Goal: Task Accomplishment & Management: Manage account settings

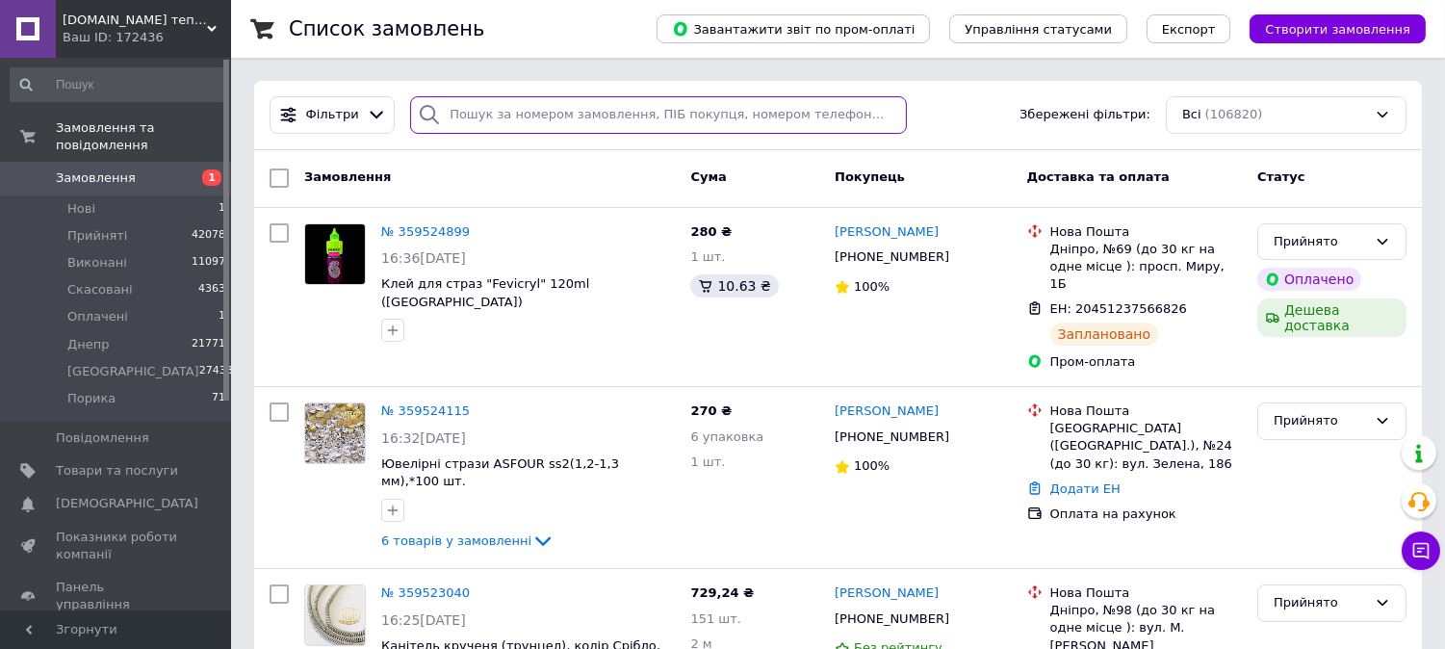
click at [503, 117] on input "search" at bounding box center [658, 115] width 497 height 38
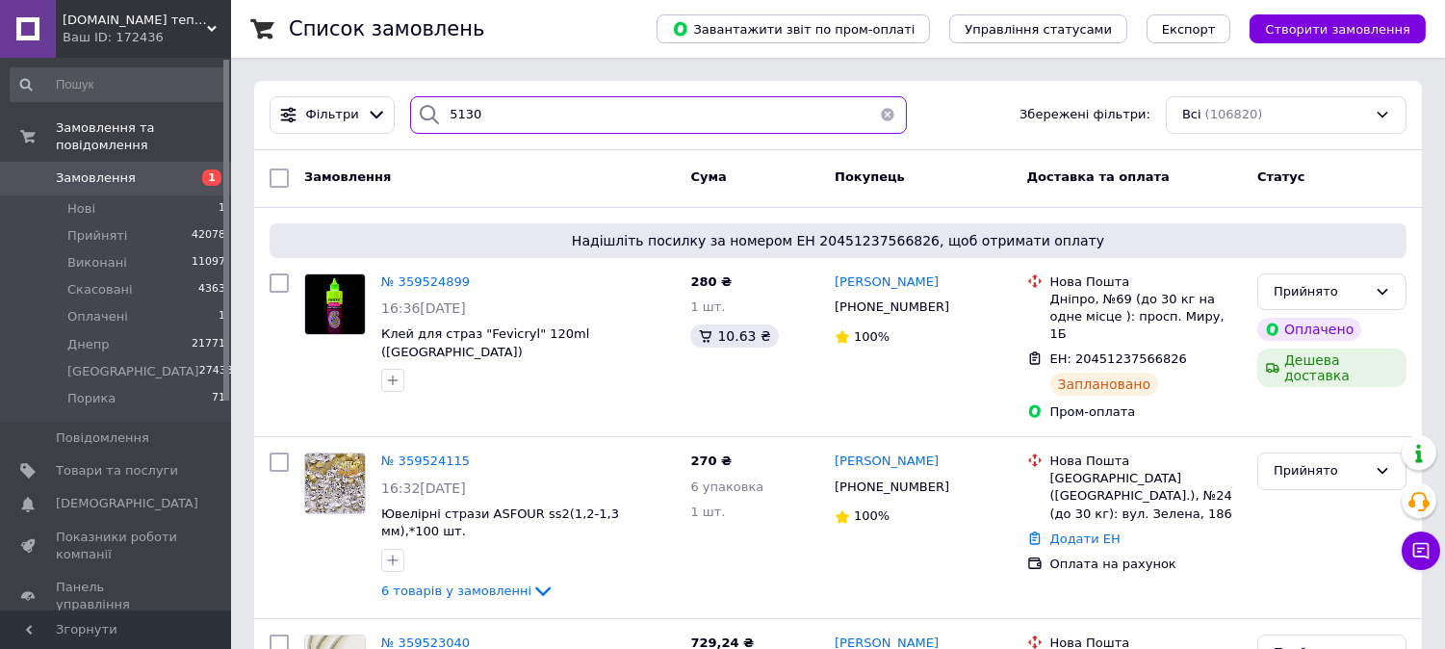
type input "5130"
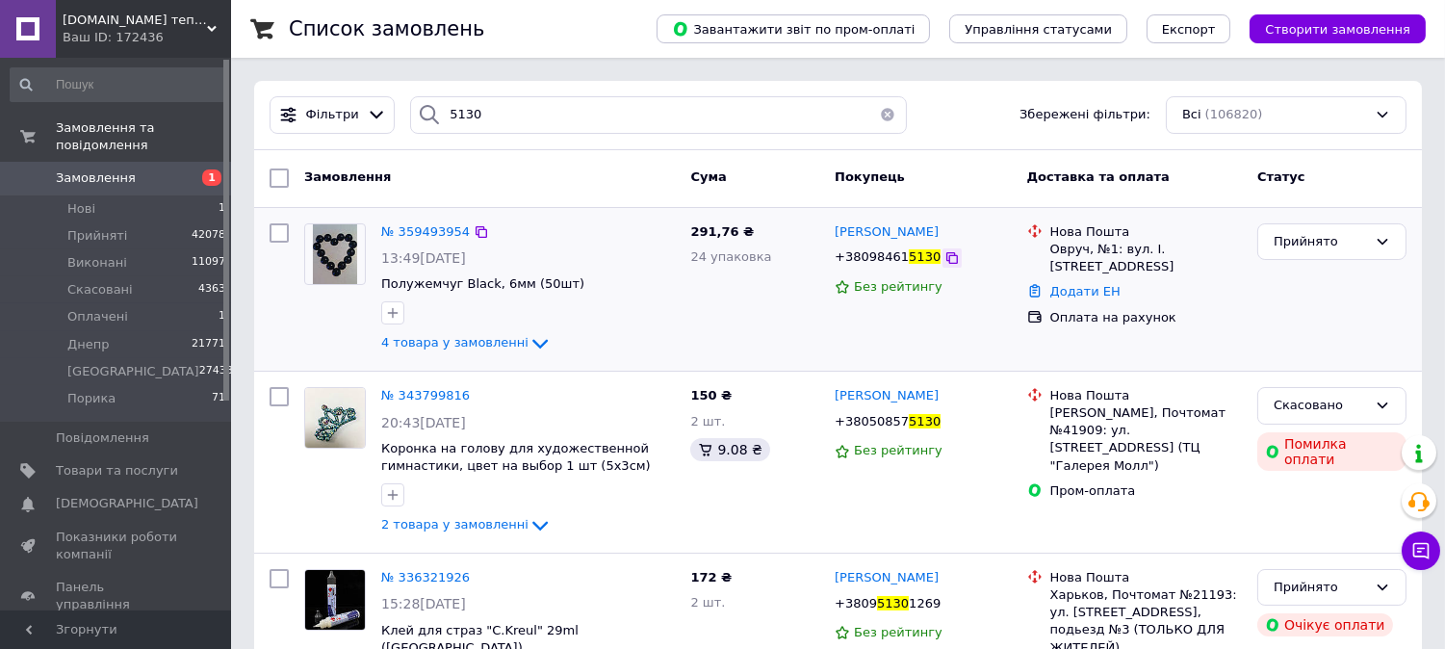
click at [944, 257] on icon at bounding box center [951, 257] width 15 height 15
click at [410, 236] on span "№ 359493954" at bounding box center [425, 231] width 89 height 14
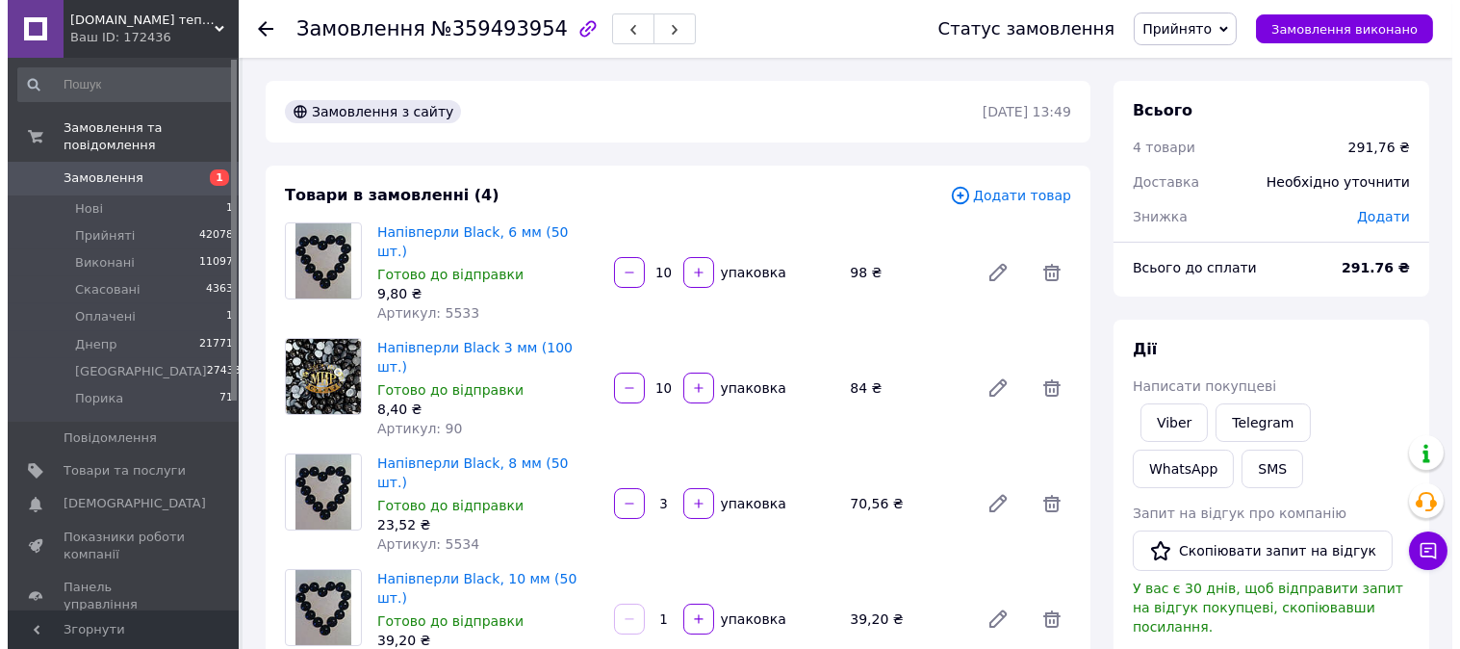
scroll to position [427, 0]
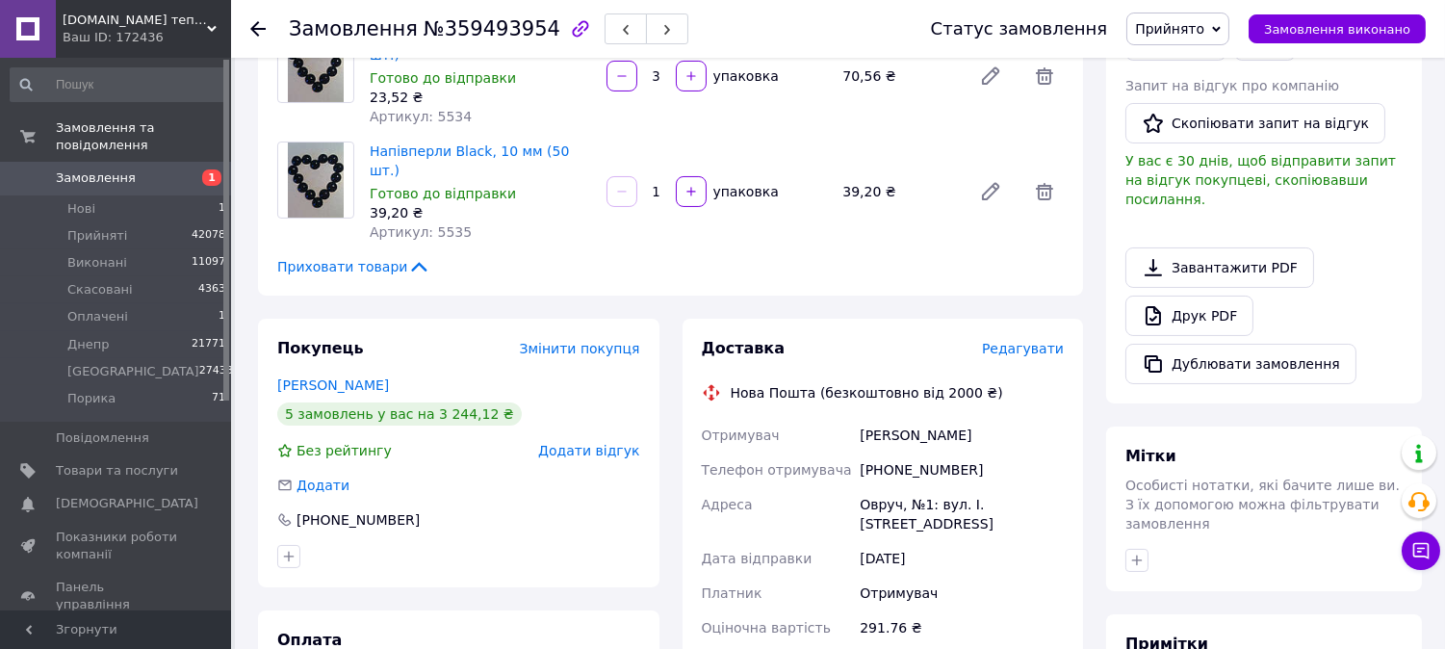
click at [1035, 341] on span "Редагувати" at bounding box center [1023, 348] width 82 height 15
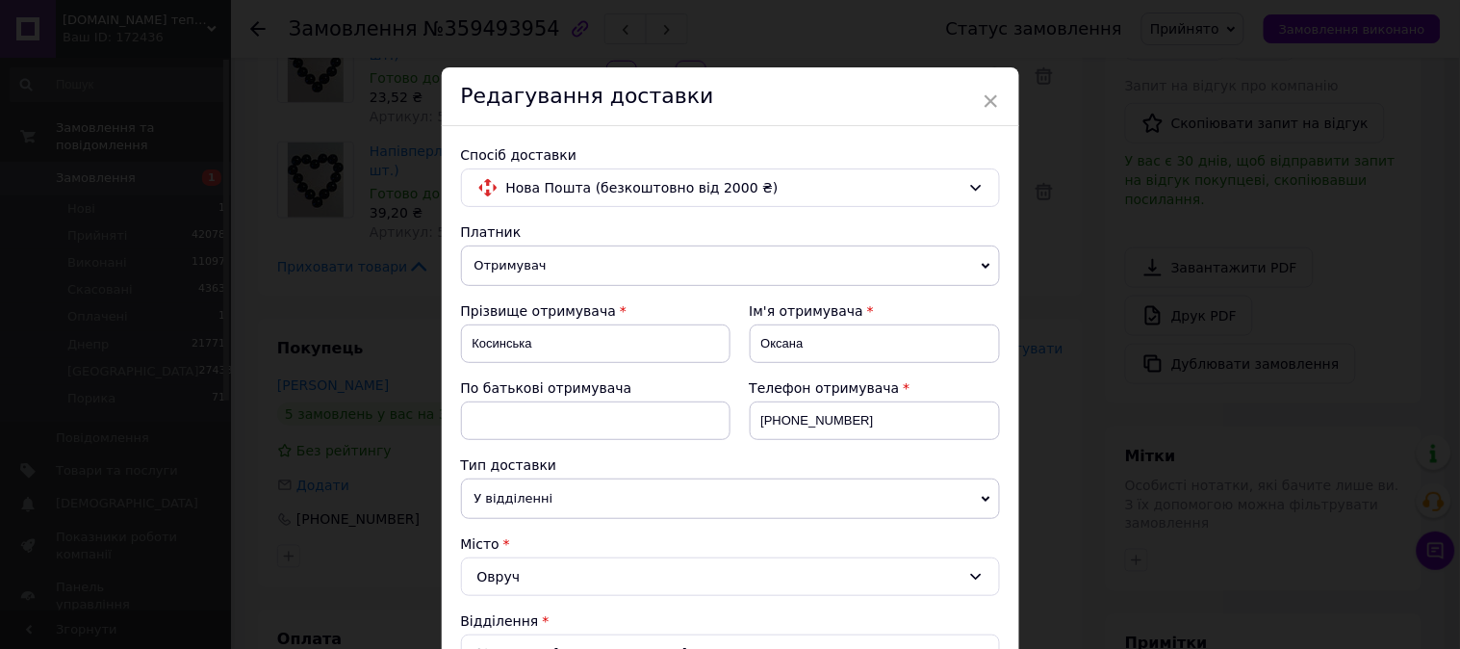
scroll to position [641, 0]
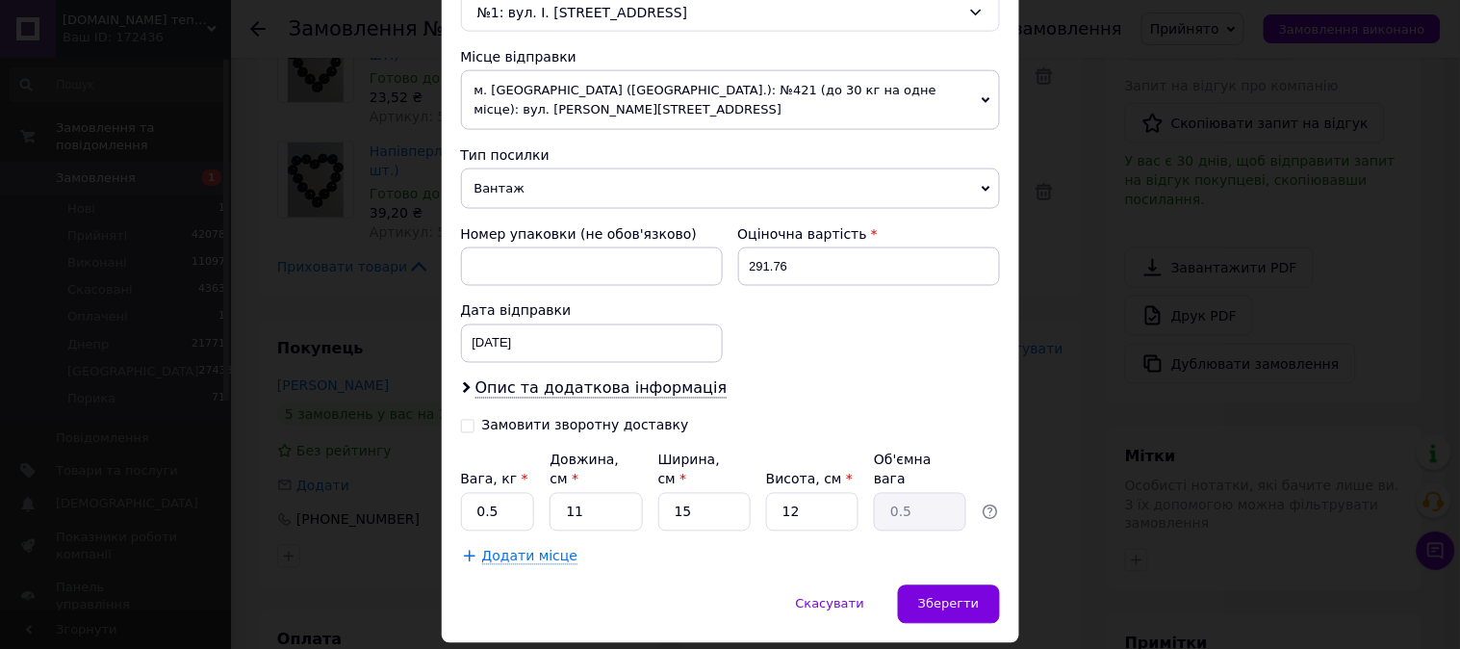
click at [514, 168] on span "Вантаж" at bounding box center [730, 188] width 539 height 40
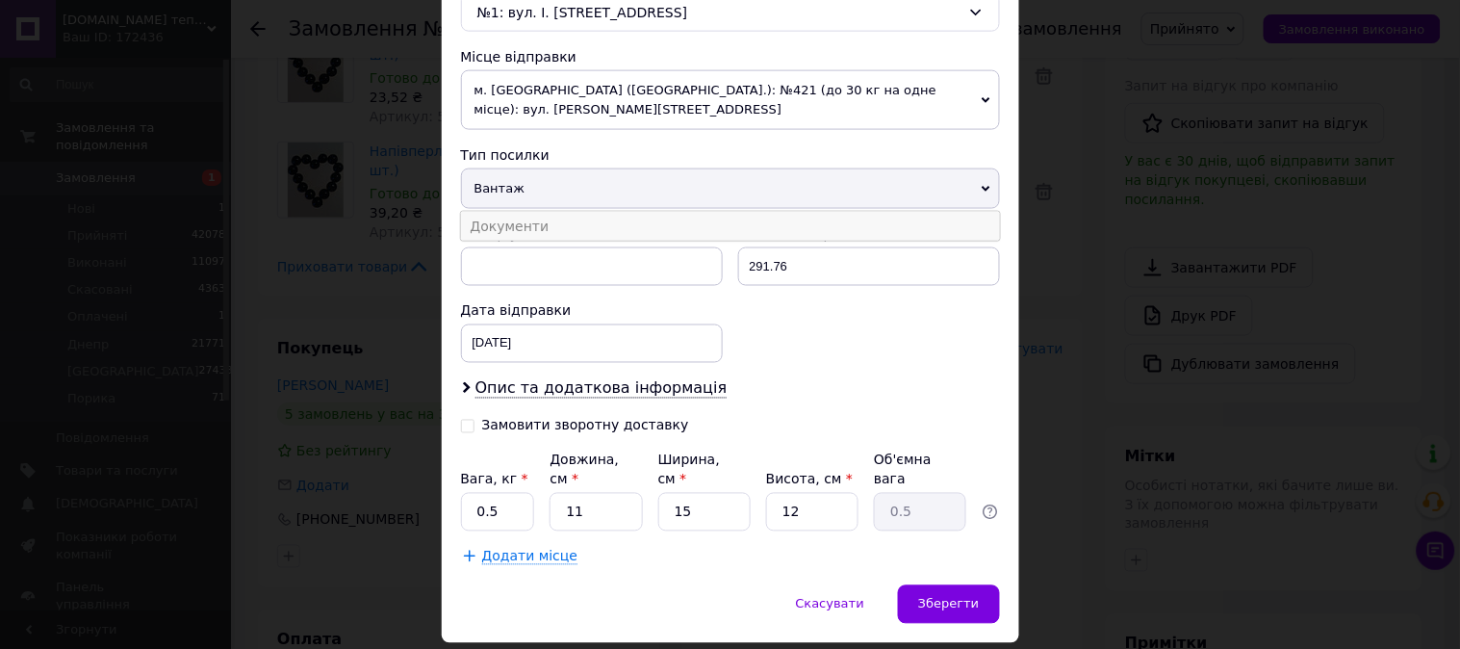
click at [511, 218] on li "Документи" at bounding box center [730, 226] width 539 height 29
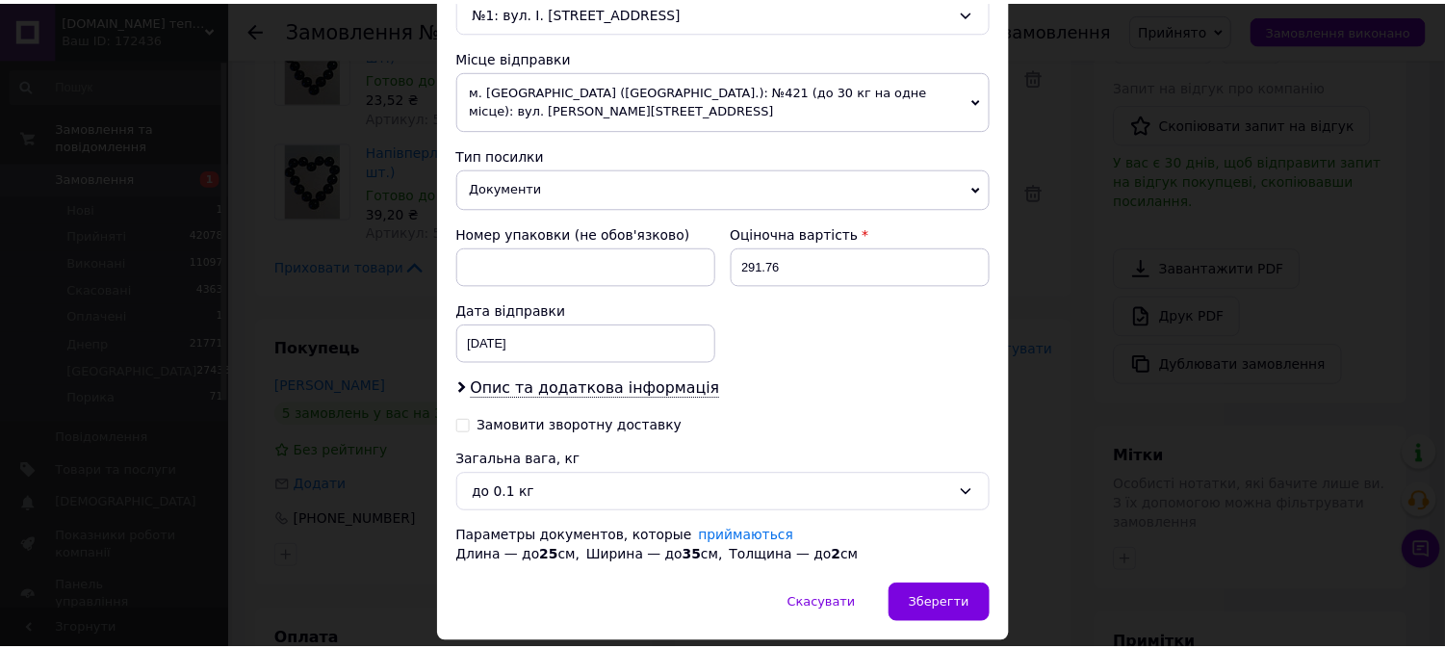
scroll to position [685, 0]
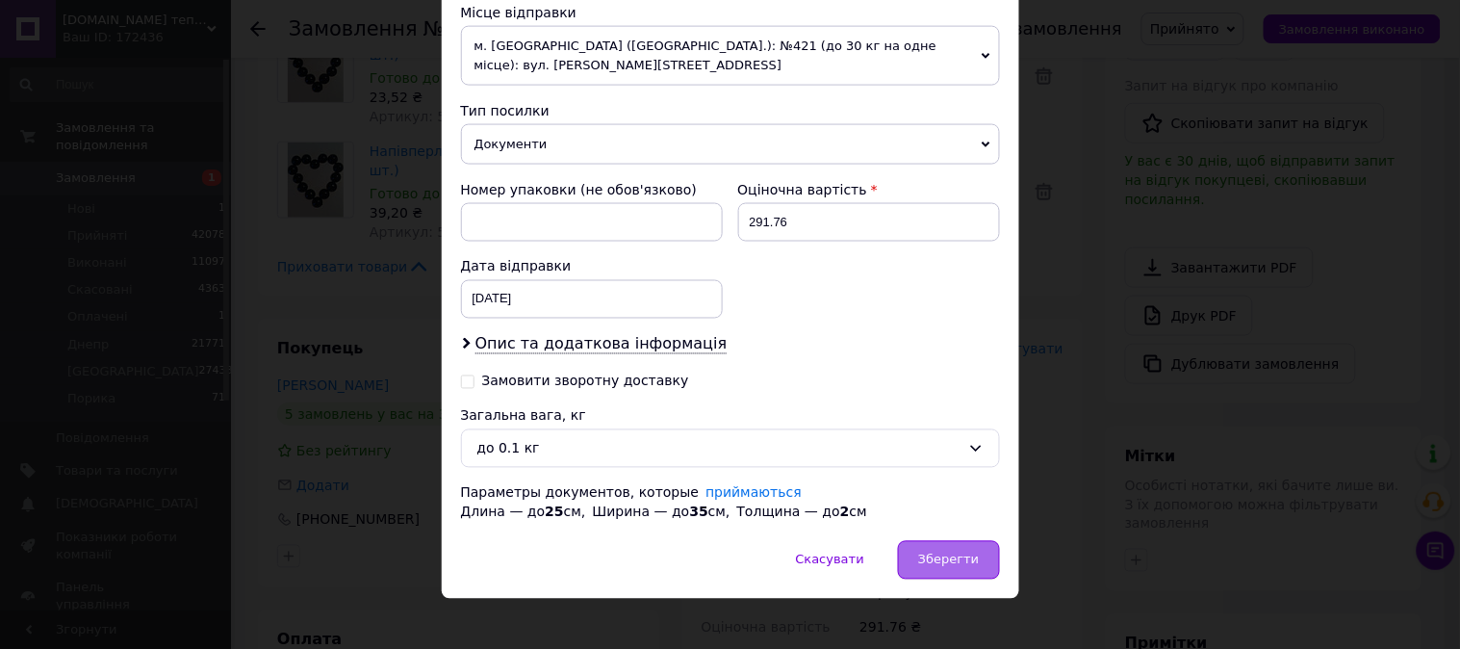
click at [961, 553] on span "Зберегти" at bounding box center [948, 560] width 61 height 14
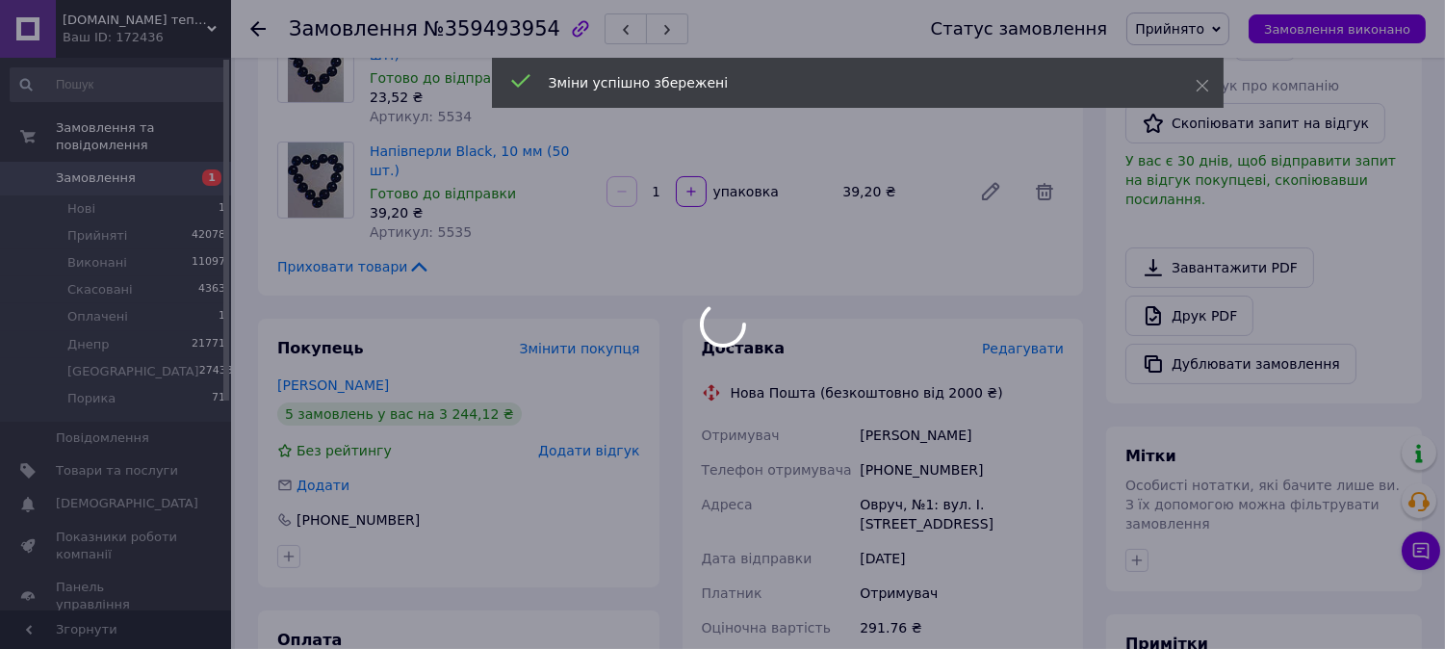
scroll to position [641, 0]
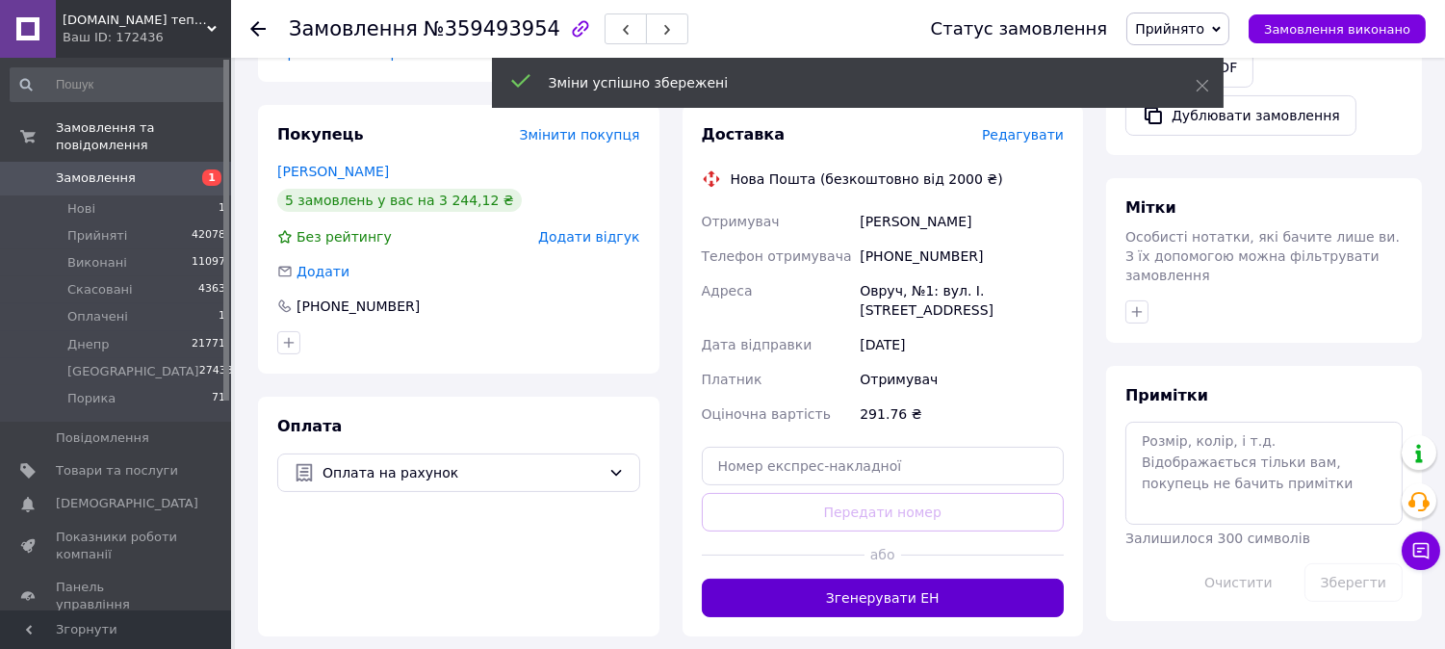
click at [901, 579] on button "Згенерувати ЕН" at bounding box center [883, 598] width 363 height 39
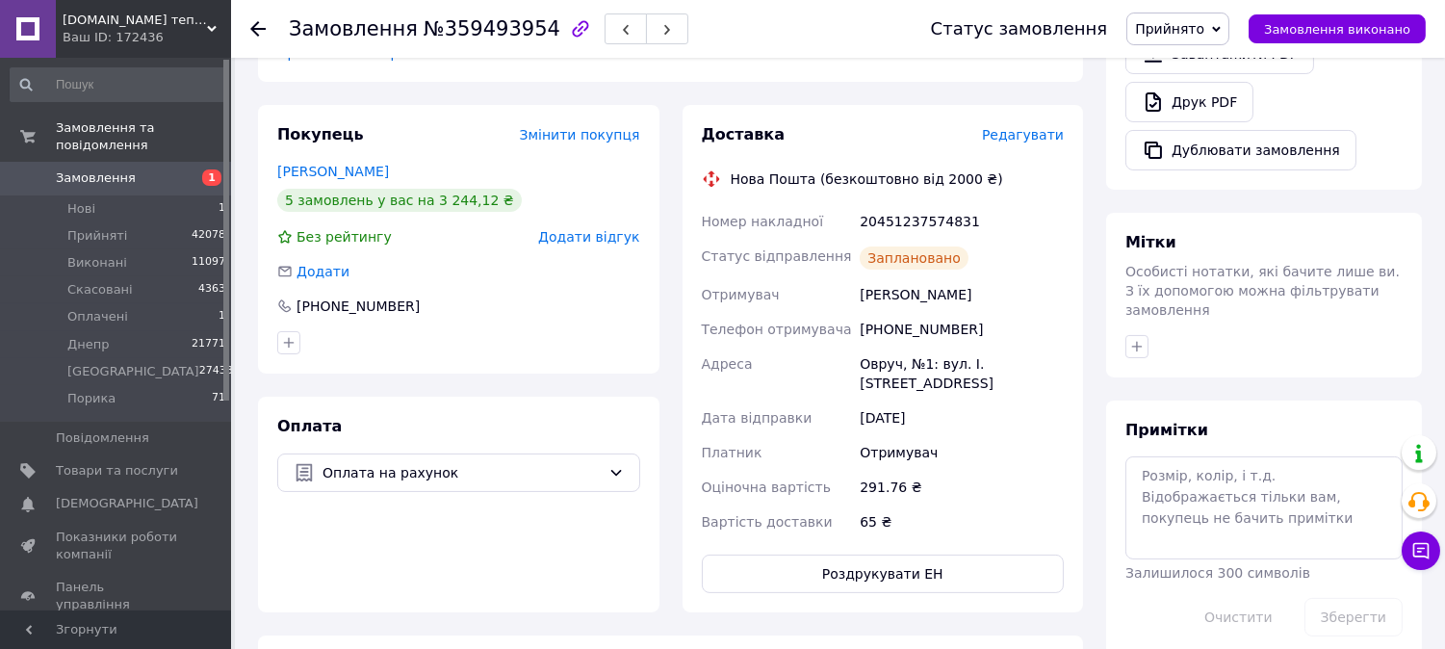
click at [101, 169] on span "Замовлення" at bounding box center [96, 177] width 80 height 17
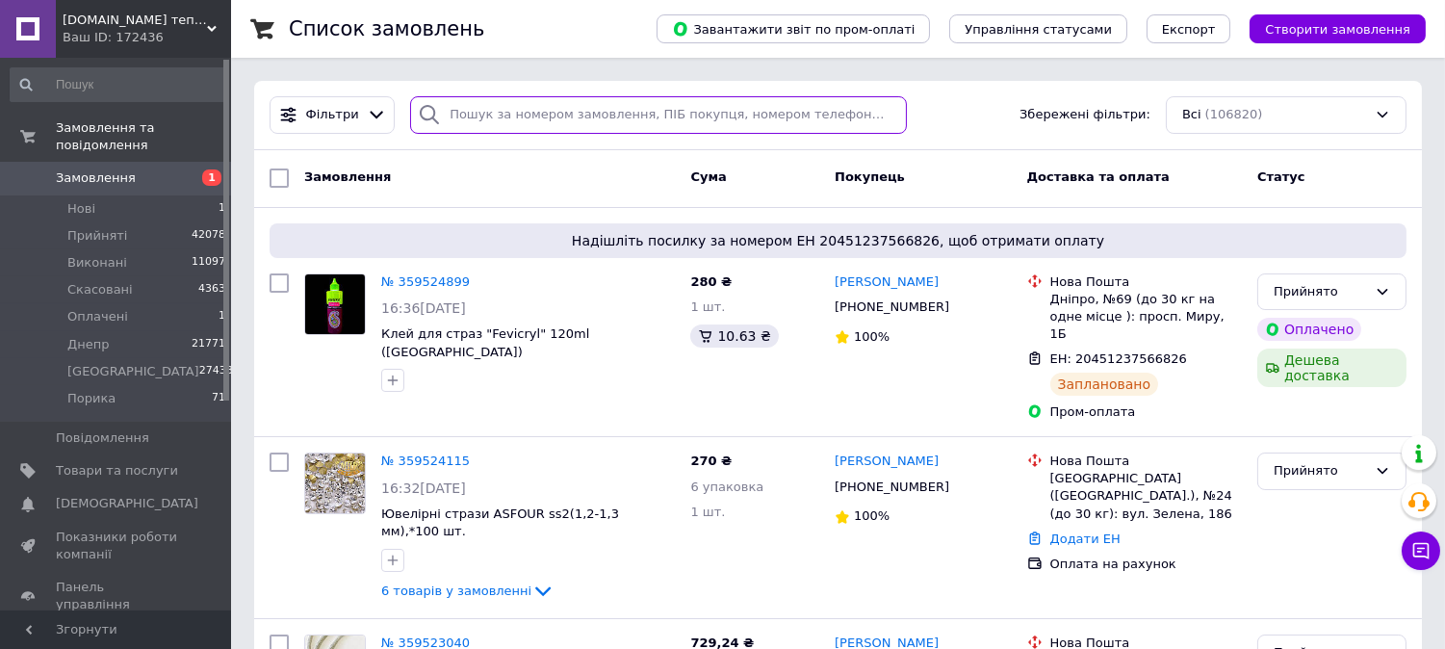
click at [511, 121] on input "search" at bounding box center [658, 115] width 497 height 38
type input "3847"
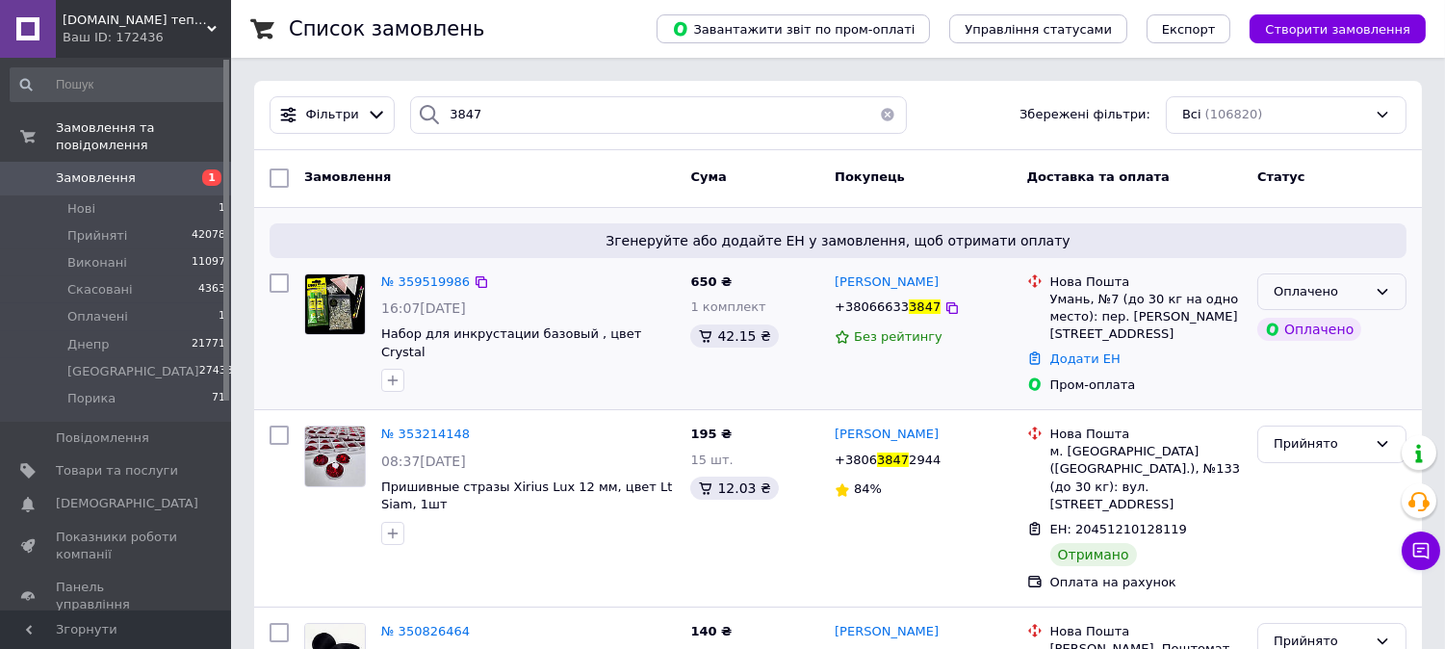
click at [1316, 305] on div "Оплачено" at bounding box center [1331, 292] width 149 height 38
click at [1316, 335] on li "Прийнято" at bounding box center [1331, 332] width 147 height 36
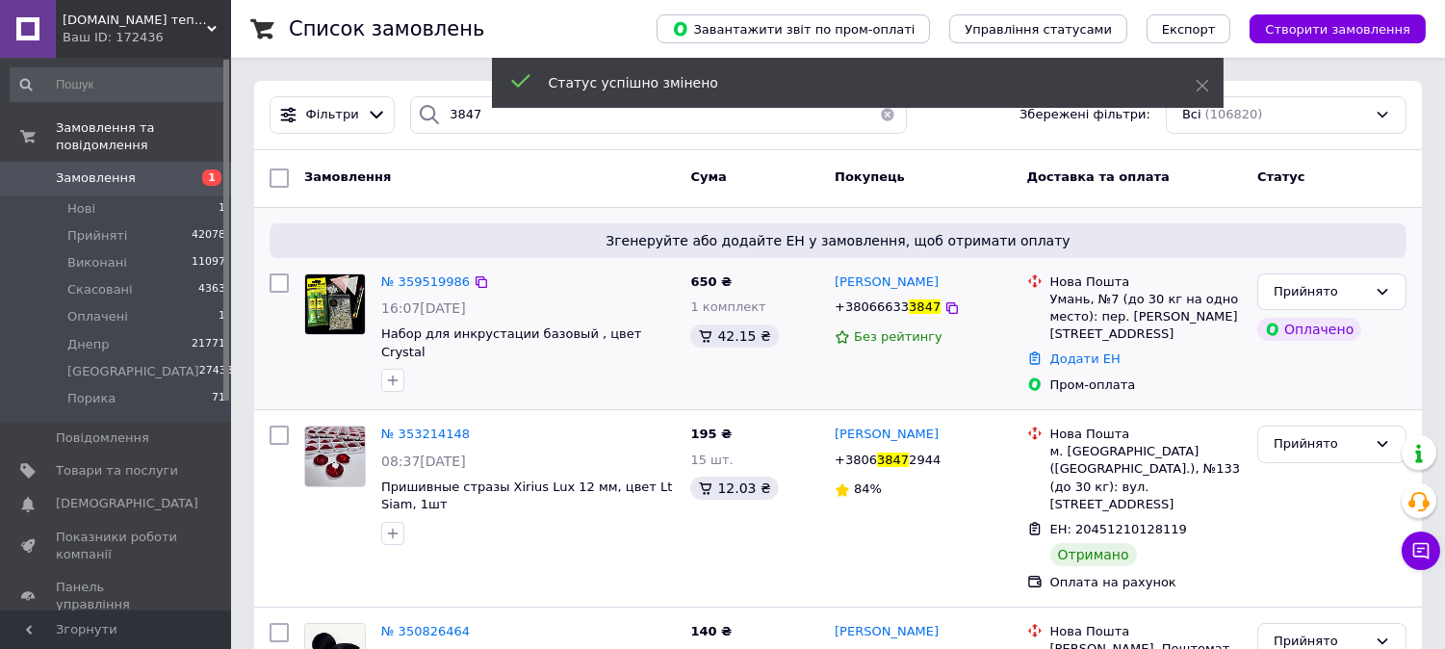
click at [400, 286] on span "№ 359519986" at bounding box center [425, 281] width 89 height 14
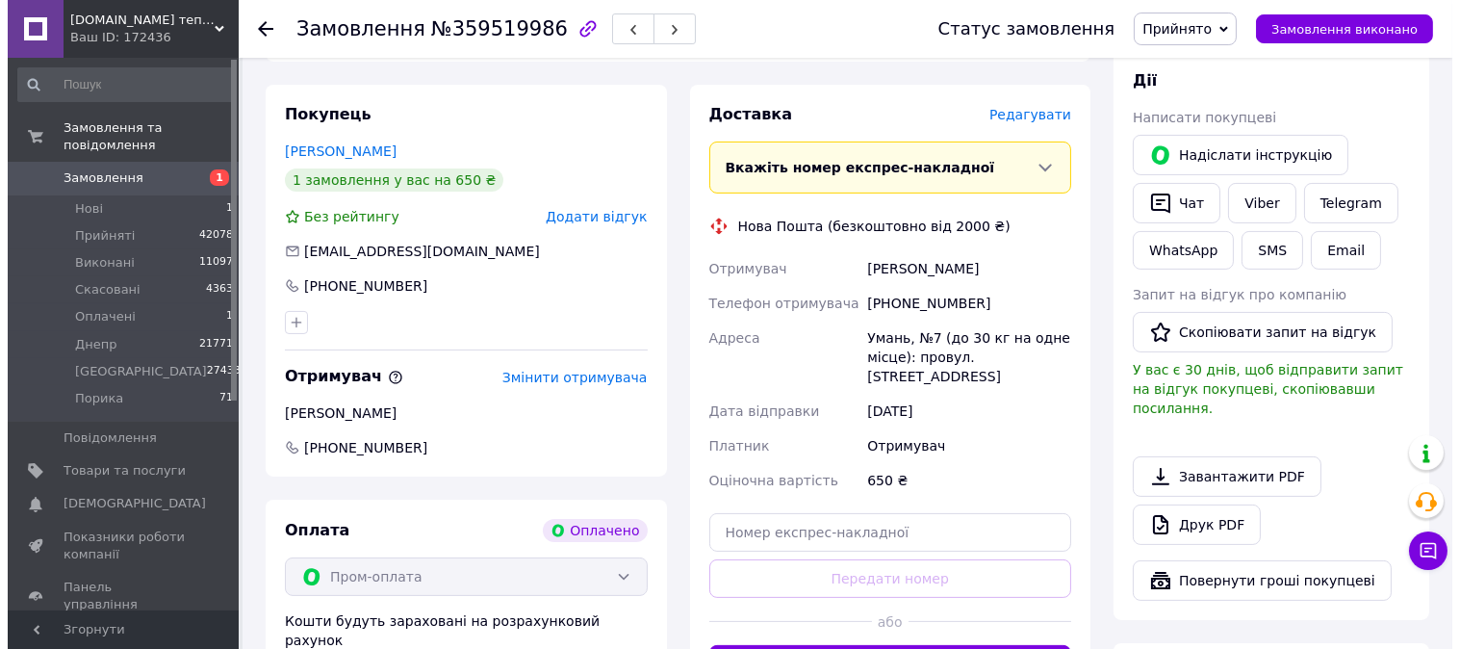
scroll to position [748, 0]
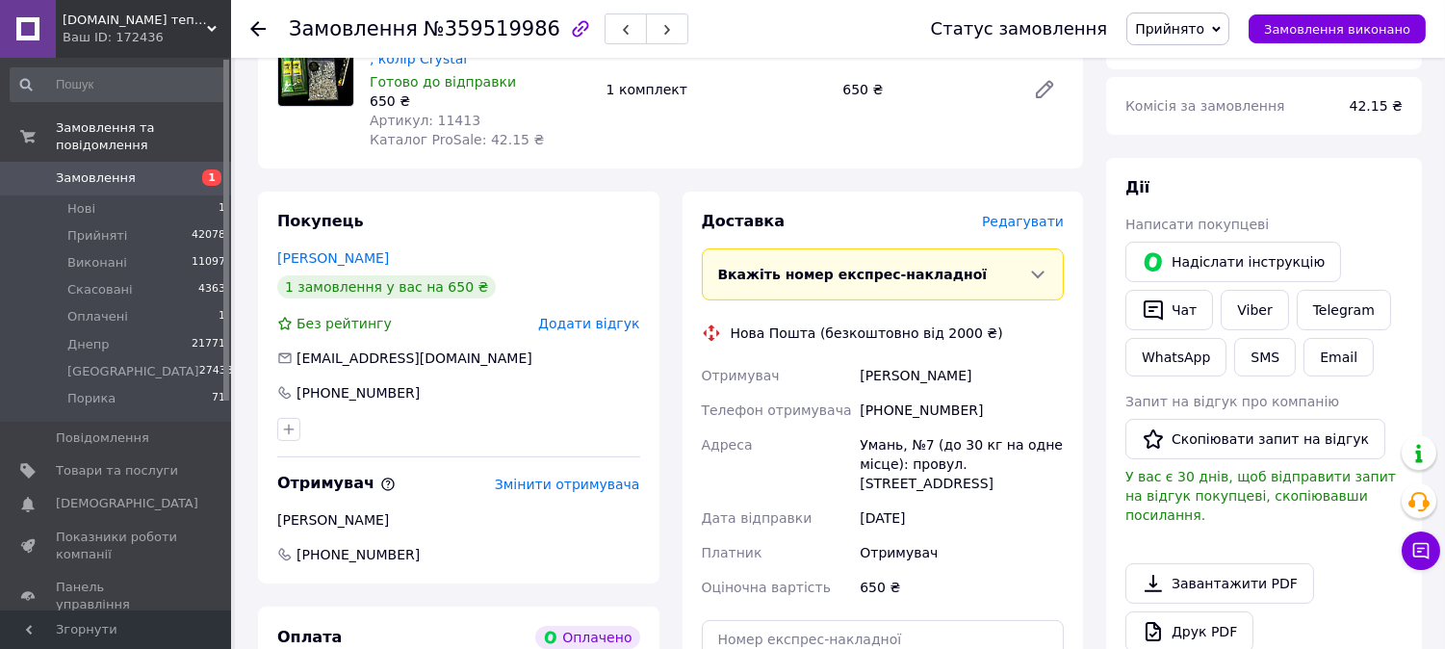
click at [1022, 214] on span "Редагувати" at bounding box center [1023, 221] width 82 height 15
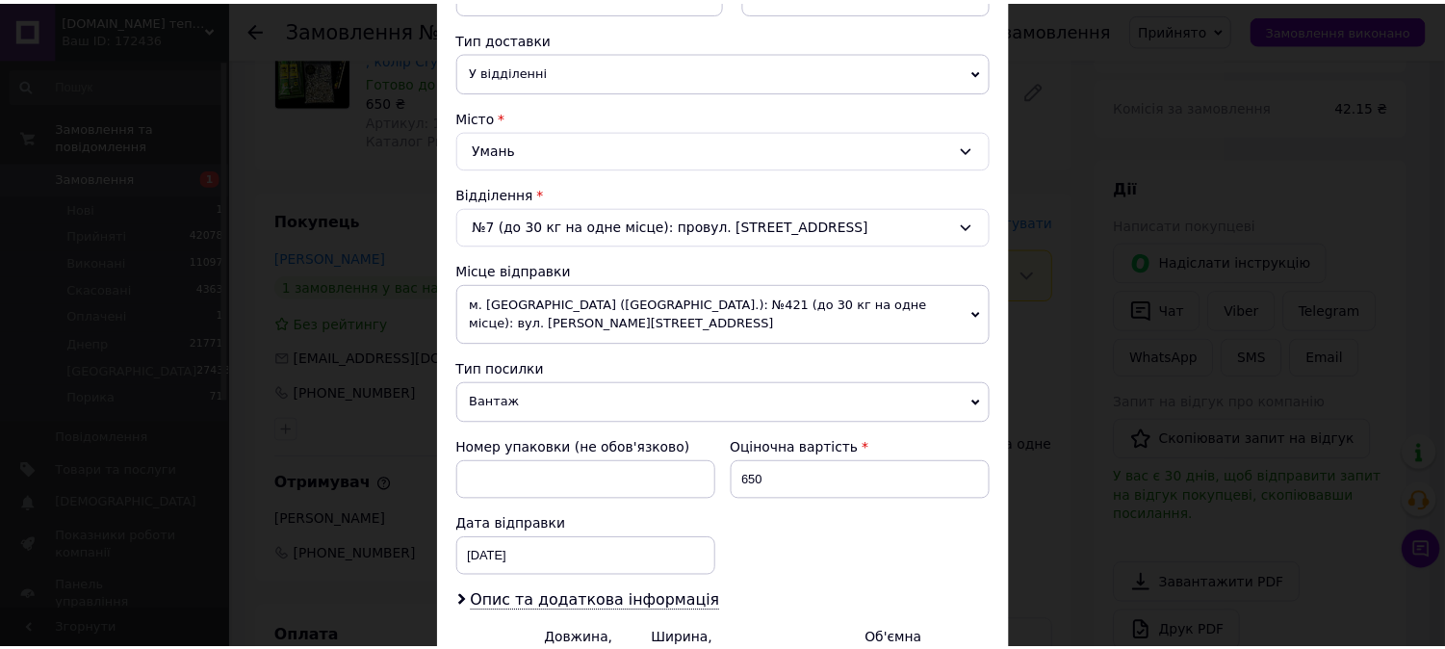
scroll to position [631, 0]
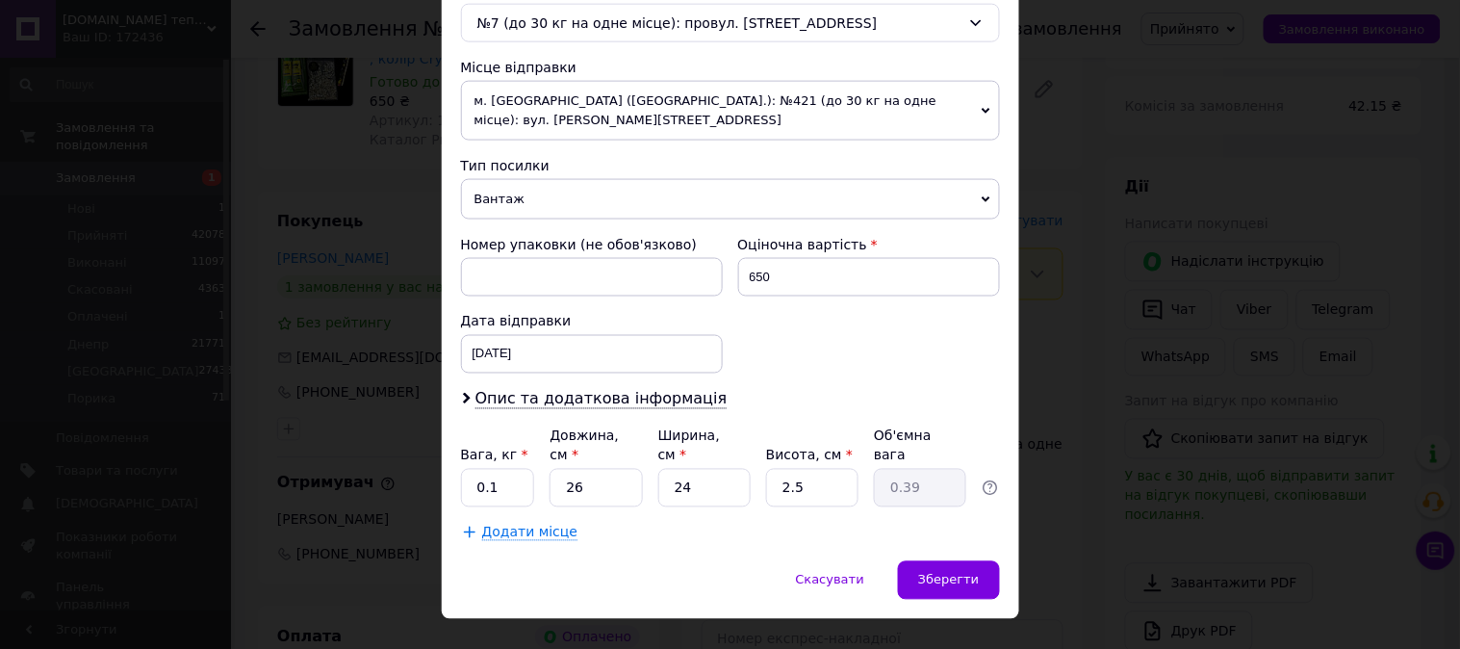
click at [832, 470] on div "Платник Отримувач Відправник Прізвище отримувача [PERSON_NAME] Ім'я отримувача …" at bounding box center [730, 67] width 539 height 950
click at [826, 469] on input "2.5" at bounding box center [812, 488] width 92 height 39
drag, startPoint x: 816, startPoint y: 450, endPoint x: 782, endPoint y: 455, distance: 35.0
click at [782, 469] on input "2.5" at bounding box center [812, 488] width 92 height 39
type input "3"
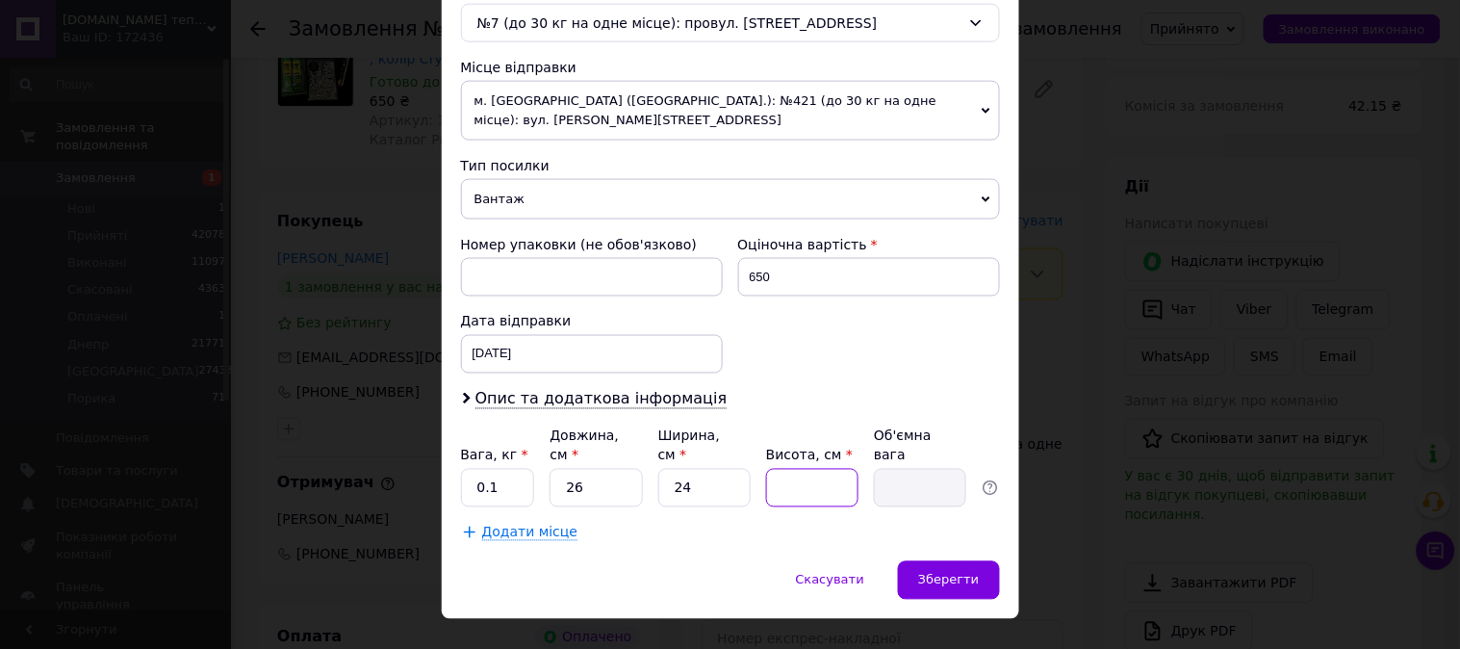
type input "0.47"
type input "3"
drag, startPoint x: 735, startPoint y: 438, endPoint x: 727, endPoint y: 447, distance: 12.3
click at [735, 469] on input "24" at bounding box center [704, 488] width 92 height 39
type input "2"
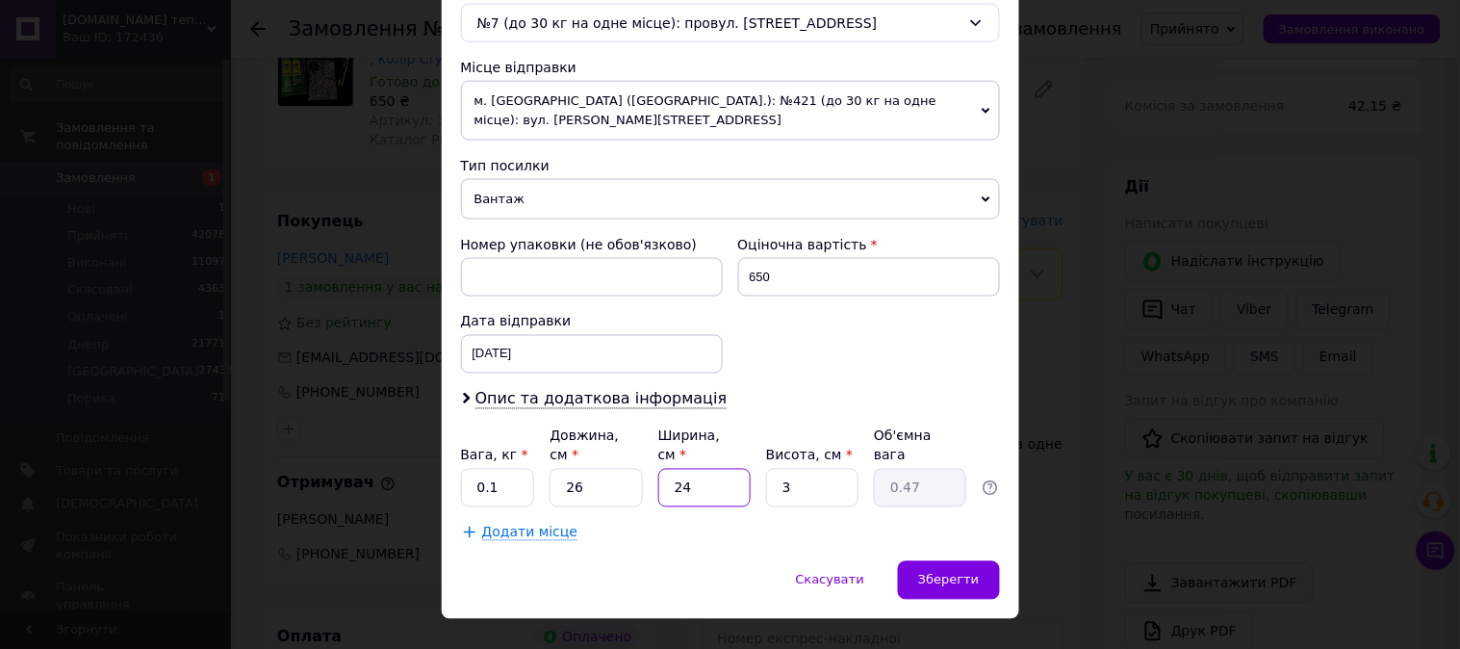
type input "0.1"
type input "1"
type input "0.1"
type input "10"
type input "0.2"
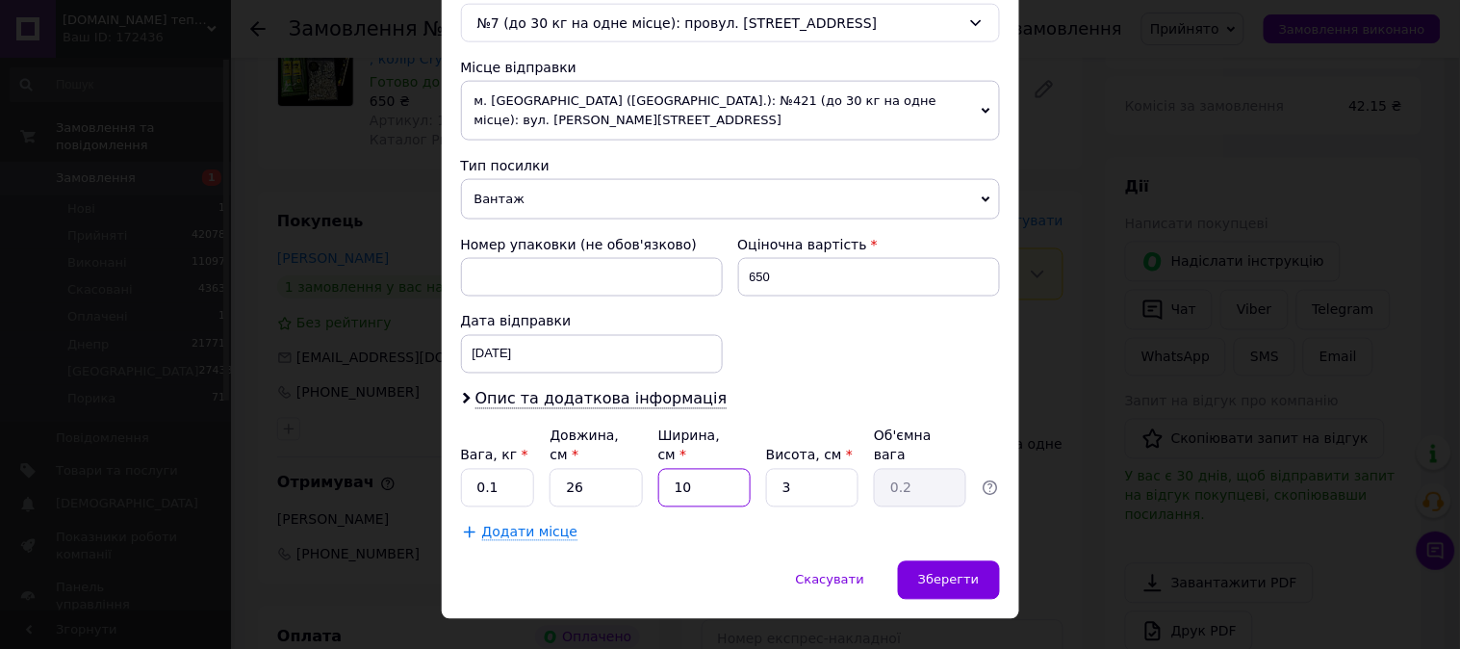
type input "10"
click at [597, 469] on input "26" at bounding box center [596, 488] width 92 height 39
type input "2610"
type input "19.58"
type input "261"
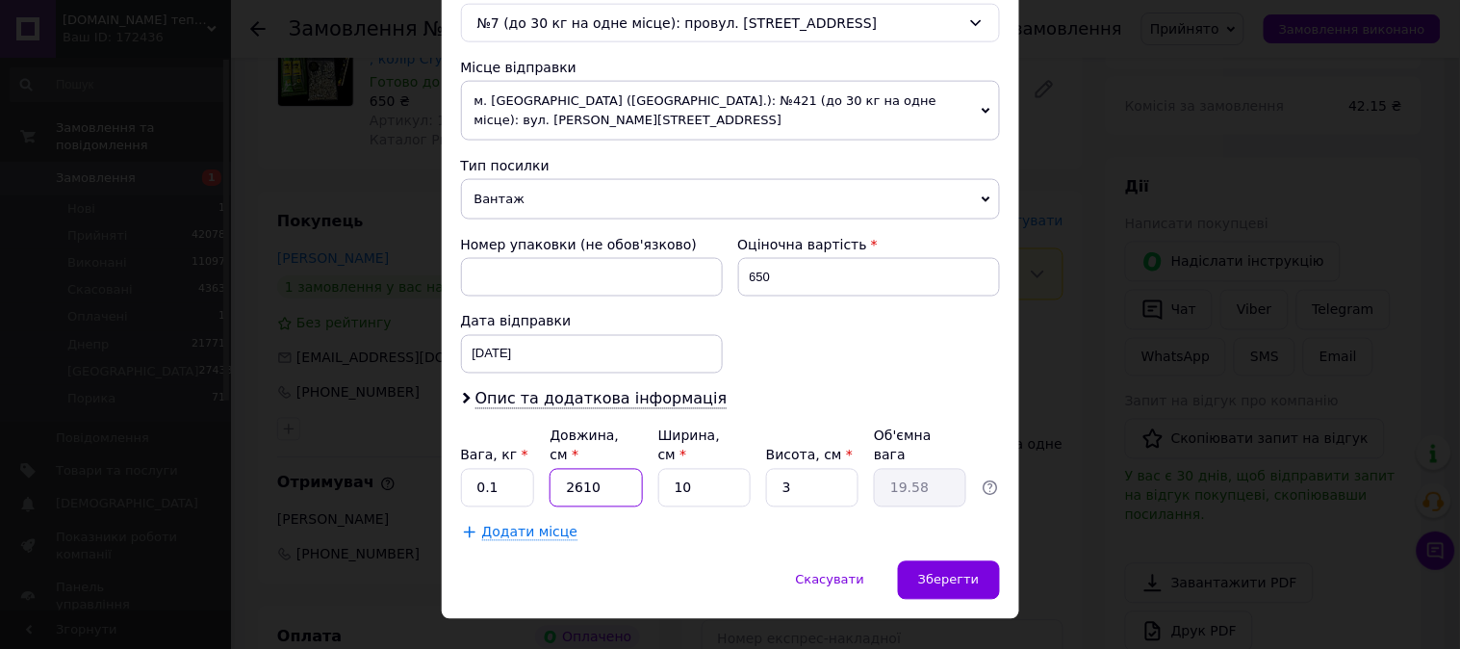
type input "1.96"
type input "26"
type input "0.2"
type input "2"
type input "0.1"
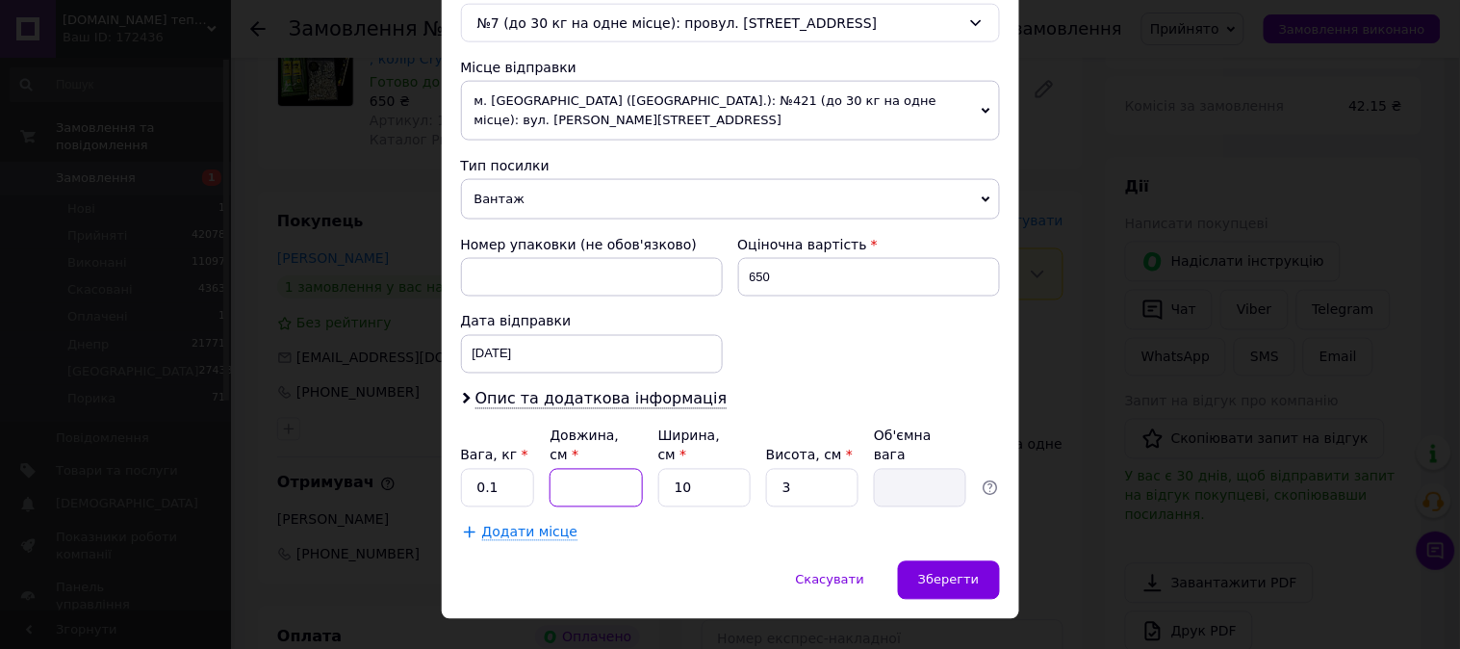
type input "1"
type input "0.1"
type input "10"
click at [946, 573] on span "Зберегти" at bounding box center [948, 580] width 61 height 14
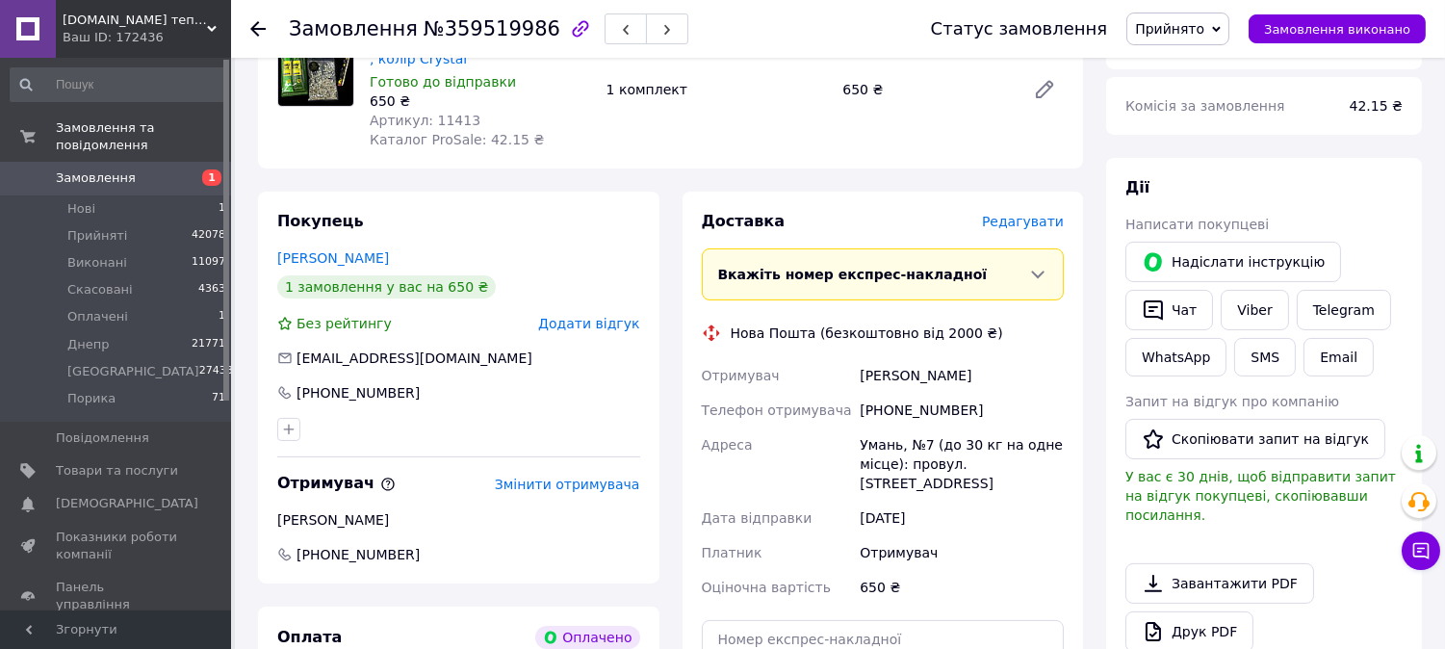
scroll to position [963, 0]
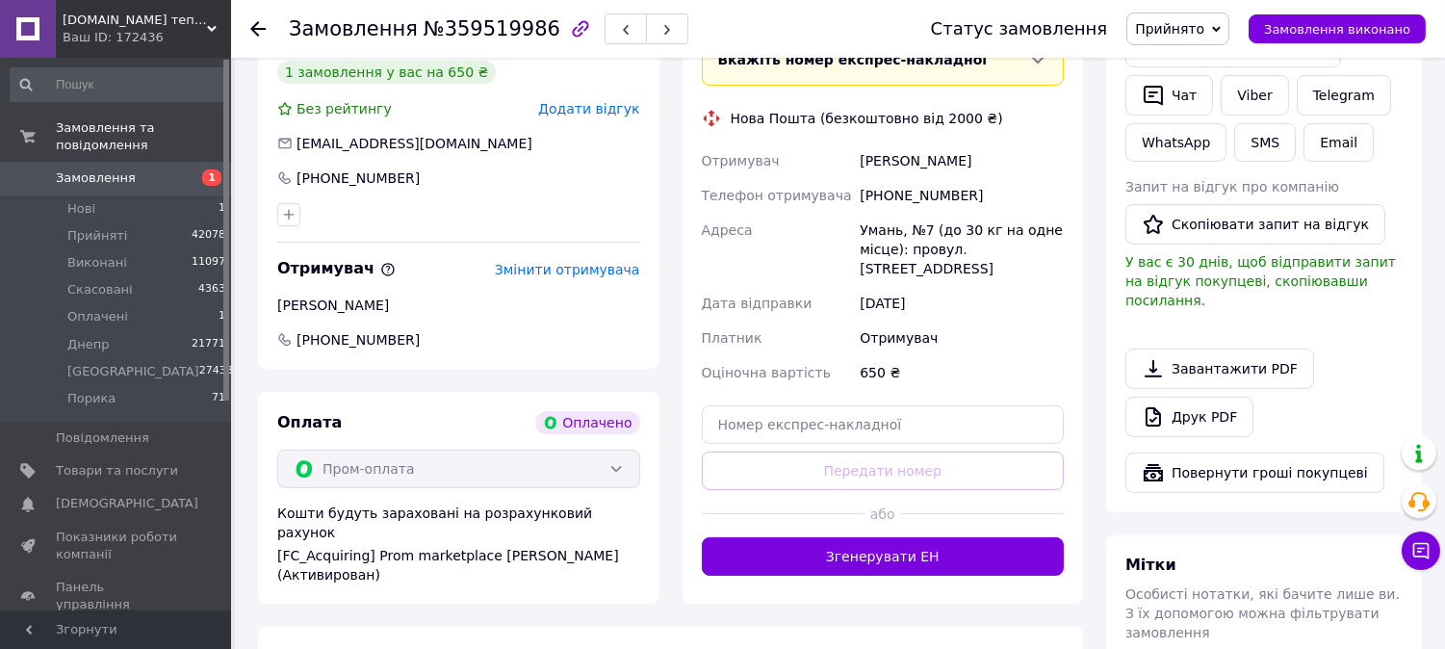
click at [984, 544] on div "Доставка [PERSON_NAME] Вкажіть номер експрес-накладної Обов'язково введіть номе…" at bounding box center [882, 290] width 401 height 627
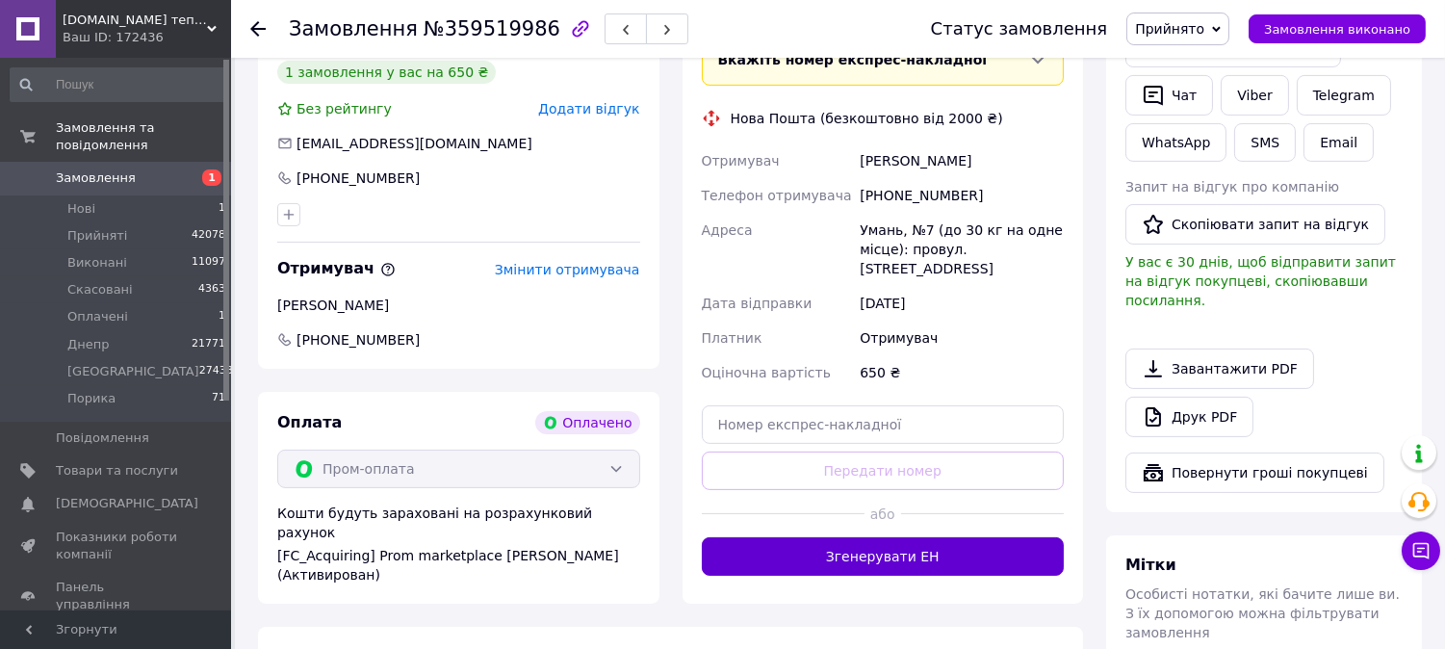
click at [980, 537] on button "Згенерувати ЕН" at bounding box center [883, 556] width 363 height 39
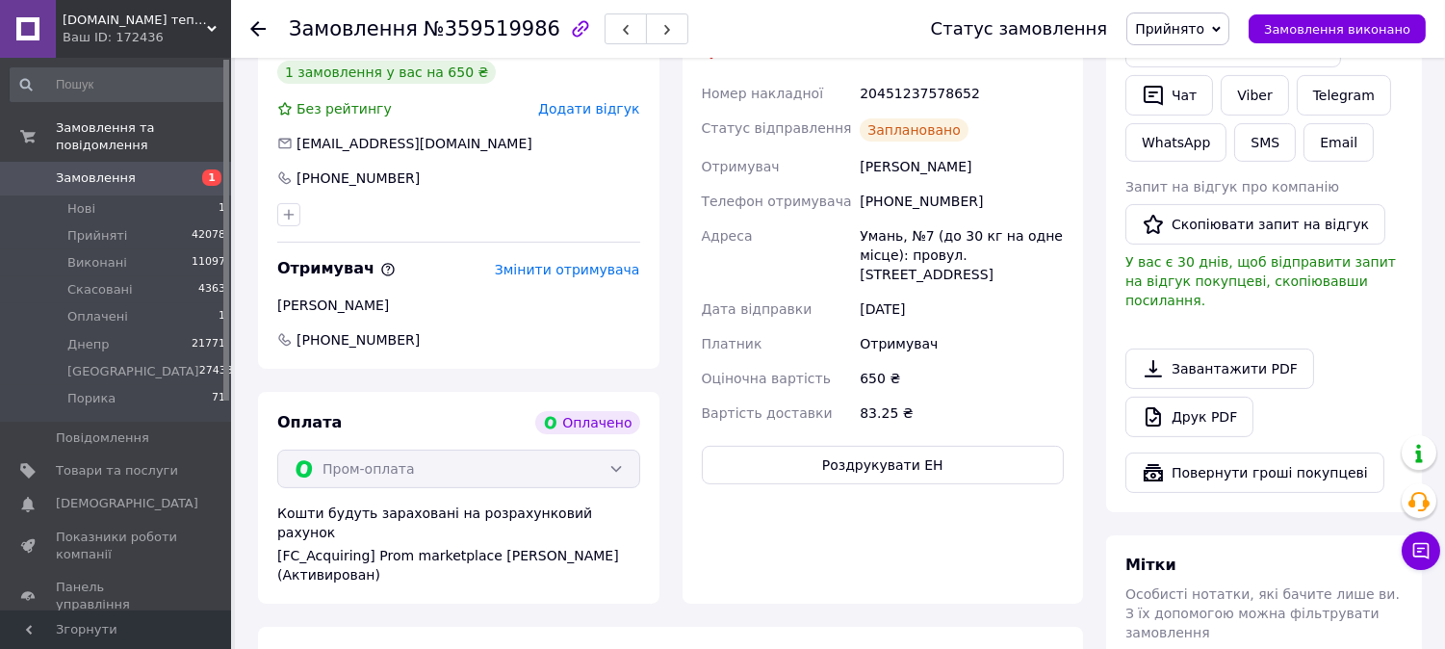
click at [120, 169] on link "Замовлення 1" at bounding box center [118, 178] width 237 height 33
